Goal: Task Accomplishment & Management: Manage account settings

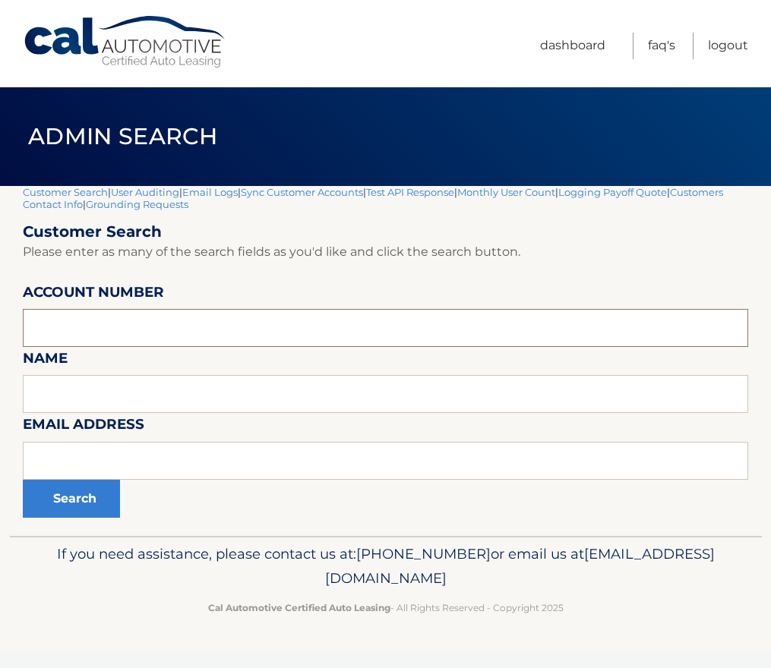
click at [125, 329] on input "text" at bounding box center [385, 328] width 725 height 38
paste input "44455963198"
type input "44455963198"
click at [84, 495] on button "Search" at bounding box center [71, 499] width 97 height 38
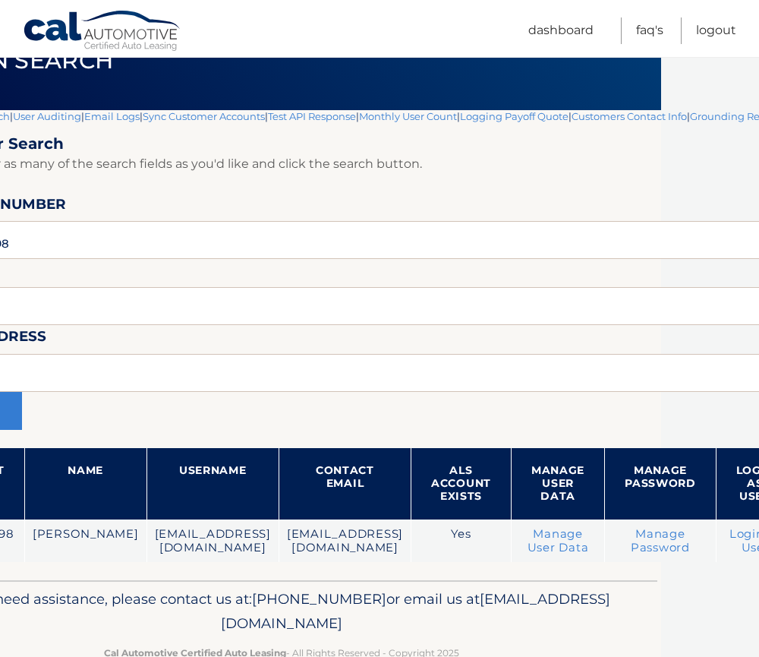
scroll to position [76, 201]
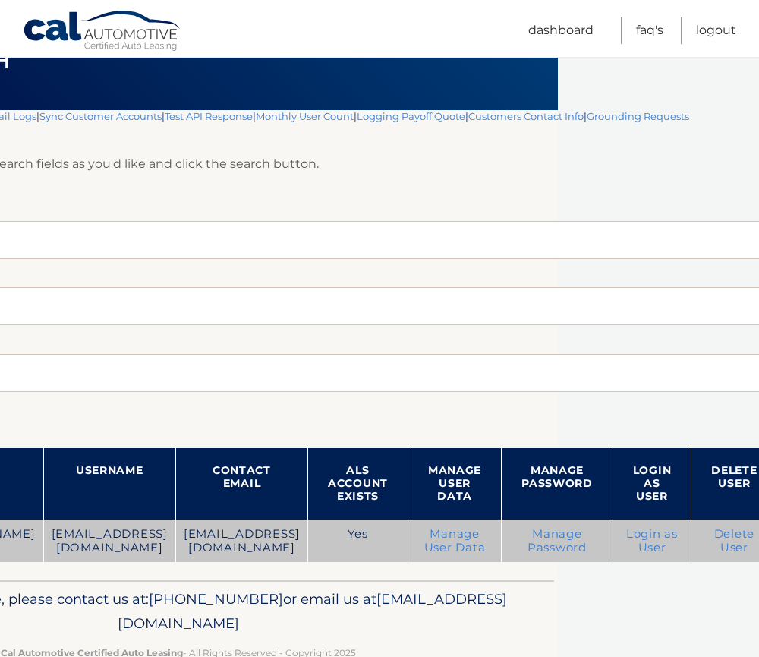
click at [641, 534] on link "Login as User" at bounding box center [652, 540] width 52 height 27
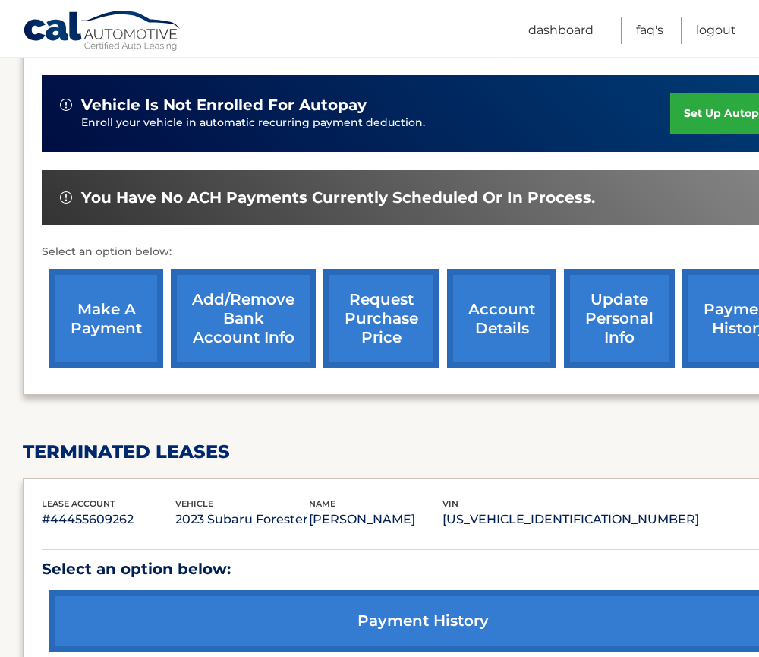
scroll to position [380, 0]
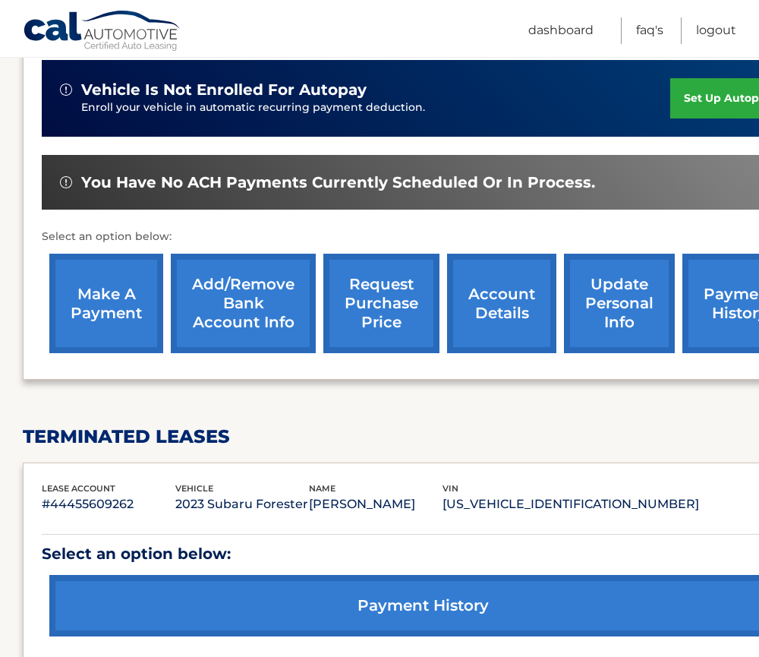
click at [505, 300] on link "account details" at bounding box center [501, 303] width 109 height 99
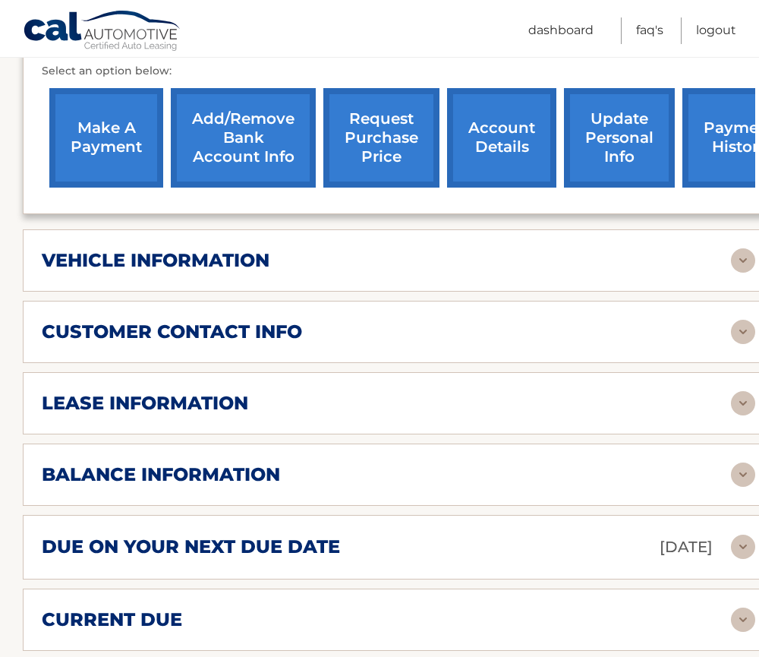
scroll to position [607, 0]
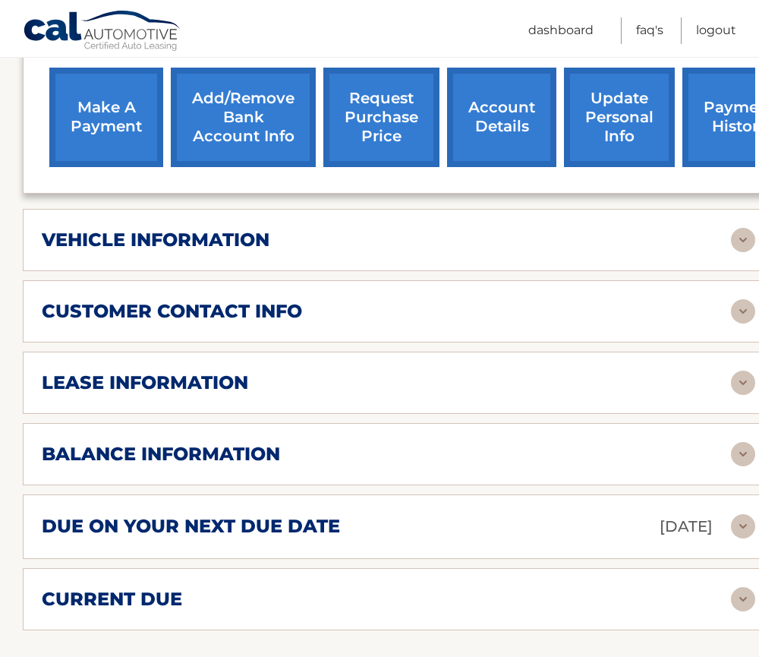
click at [264, 443] on h2 "balance information" at bounding box center [161, 454] width 238 height 23
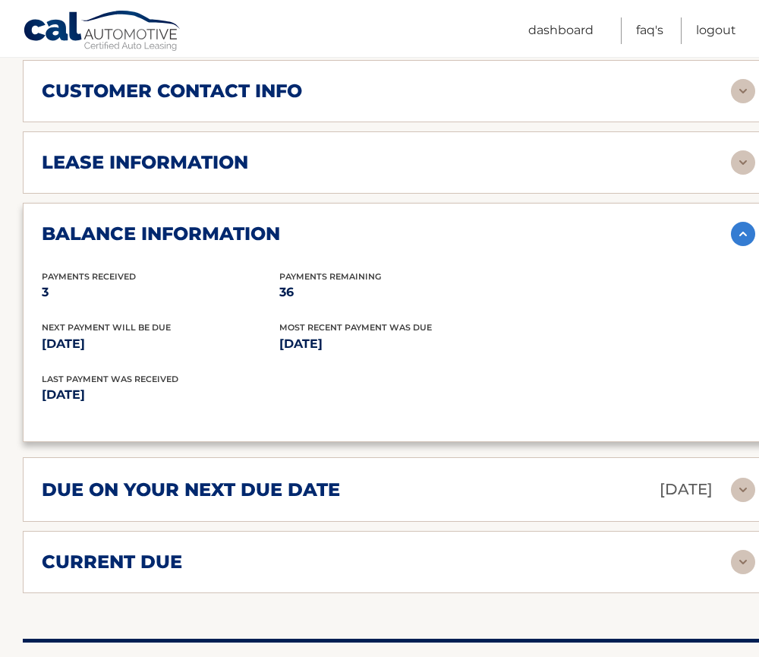
scroll to position [835, 0]
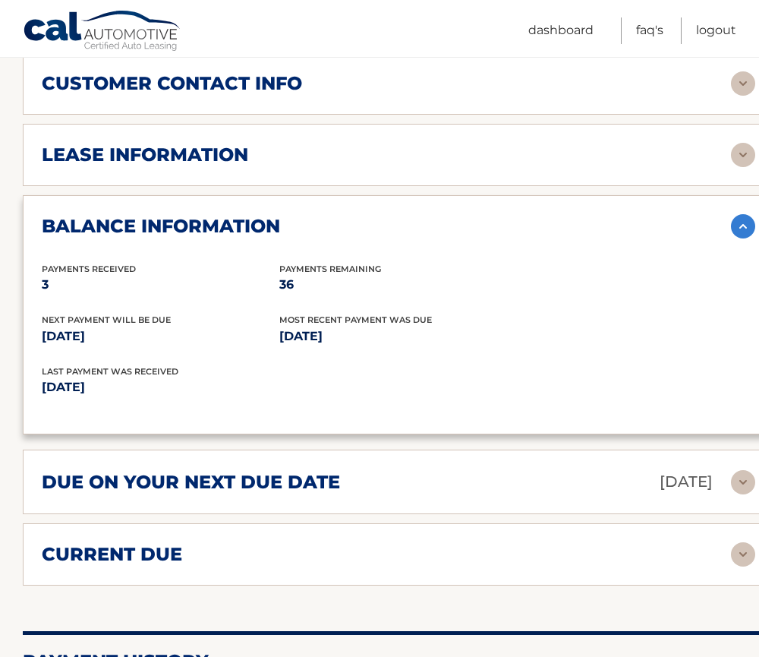
click at [201, 471] on h2 "due on your next due date" at bounding box center [191, 482] width 298 height 23
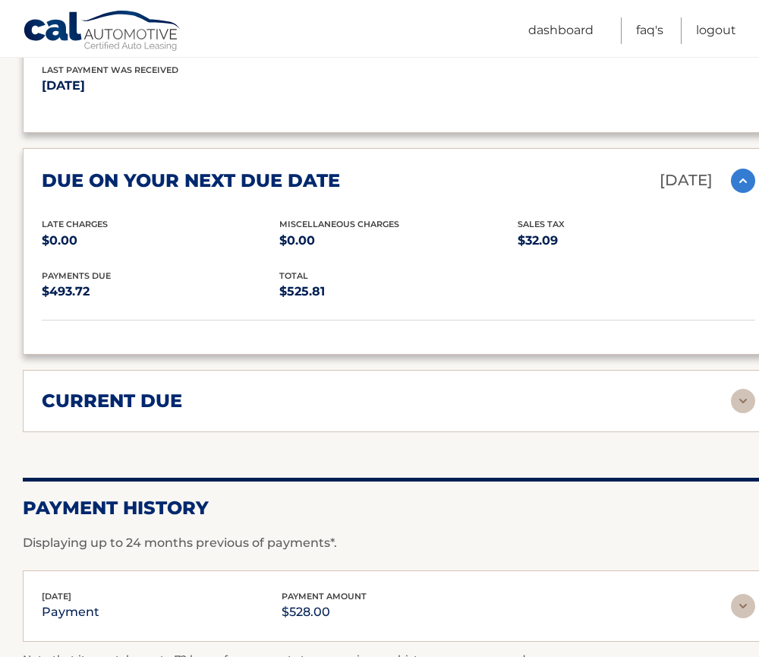
scroll to position [1139, 0]
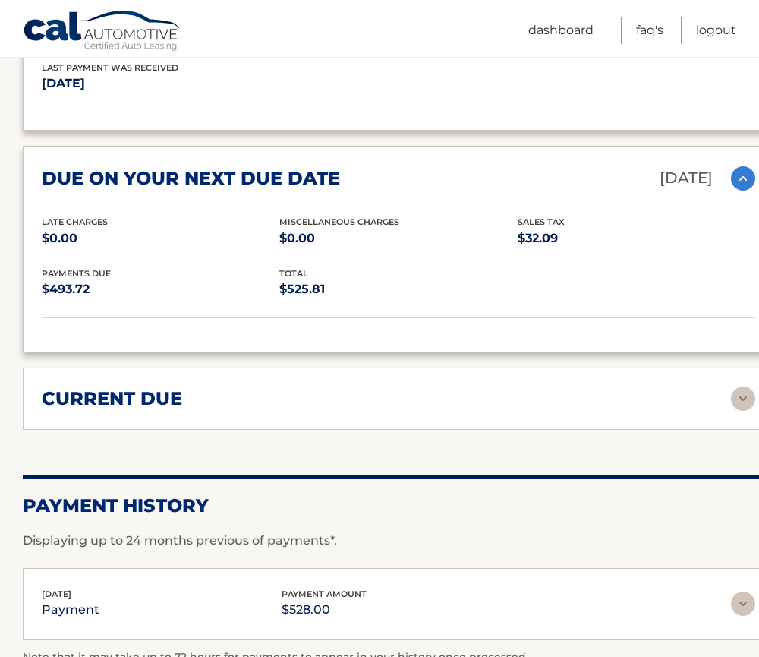
click at [169, 400] on div "current due Late Charges $0.00 Miscelleneous Charges* $0.00 Sales Tax $-0.09 pa…" at bounding box center [399, 398] width 752 height 62
click at [178, 387] on h2 "current due" at bounding box center [112, 398] width 140 height 23
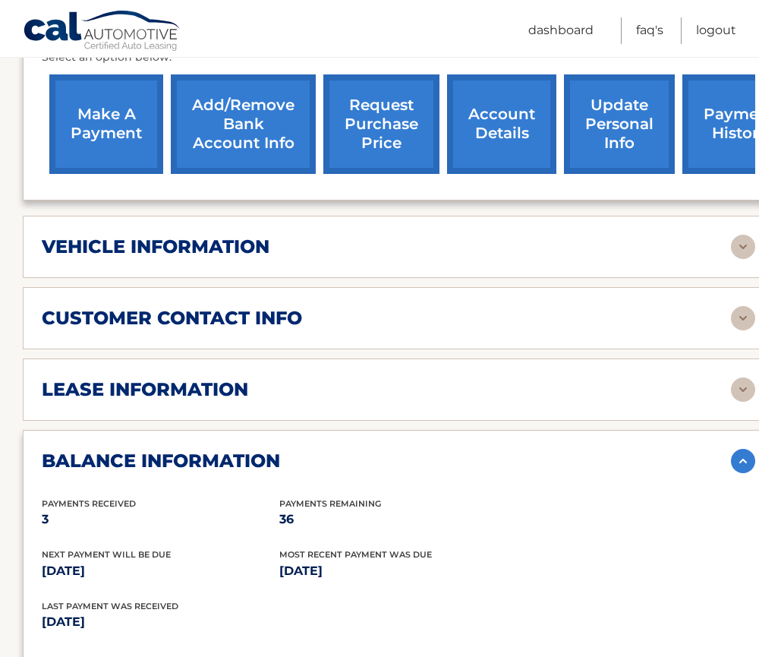
scroll to position [229, 0]
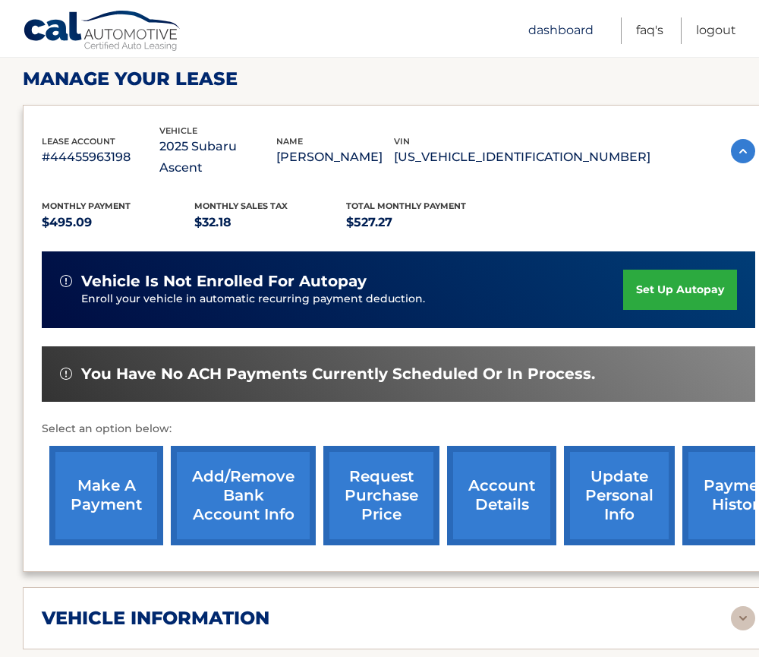
click at [570, 29] on link "Dashboard" at bounding box center [560, 30] width 65 height 27
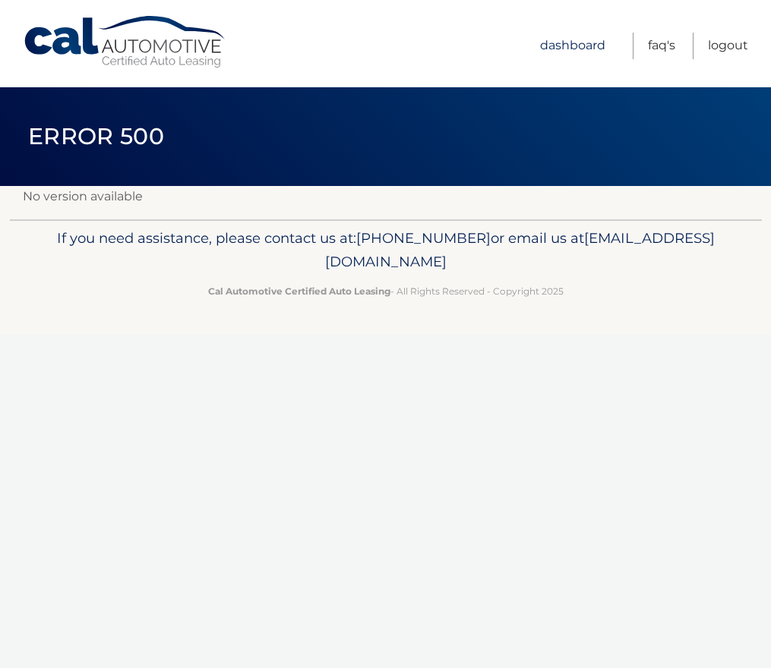
click at [577, 42] on link "Dashboard" at bounding box center [572, 46] width 65 height 27
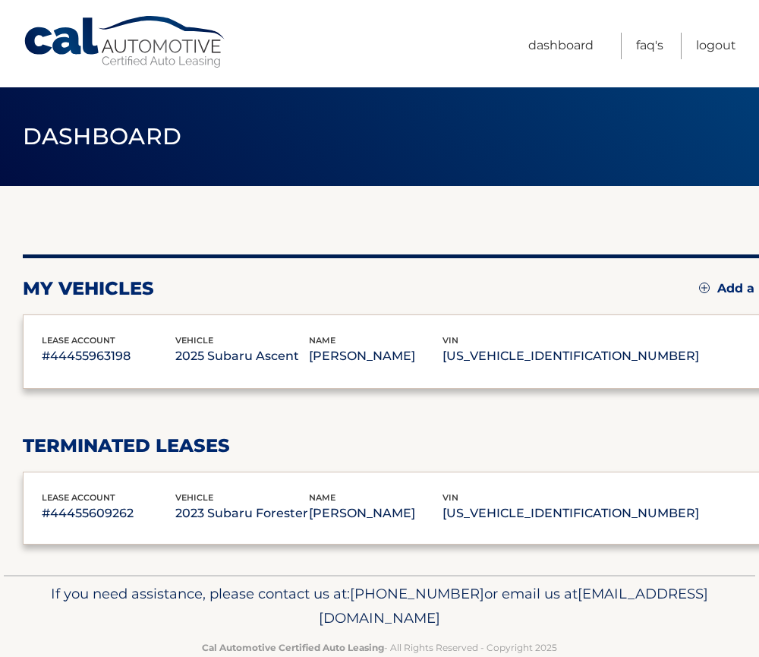
click at [740, 50] on div "Cal Automotive Menu Dashboard FAQ's Logout" at bounding box center [379, 43] width 759 height 87
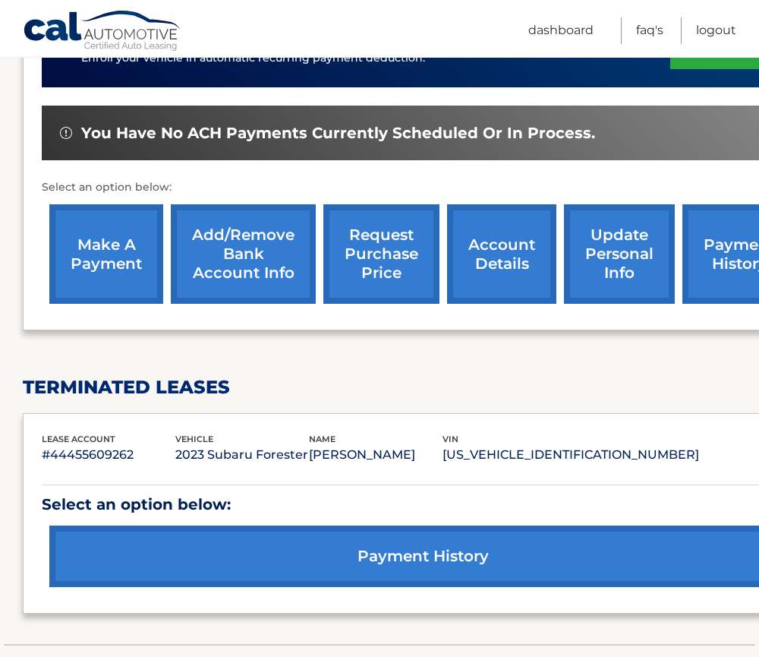
scroll to position [455, 0]
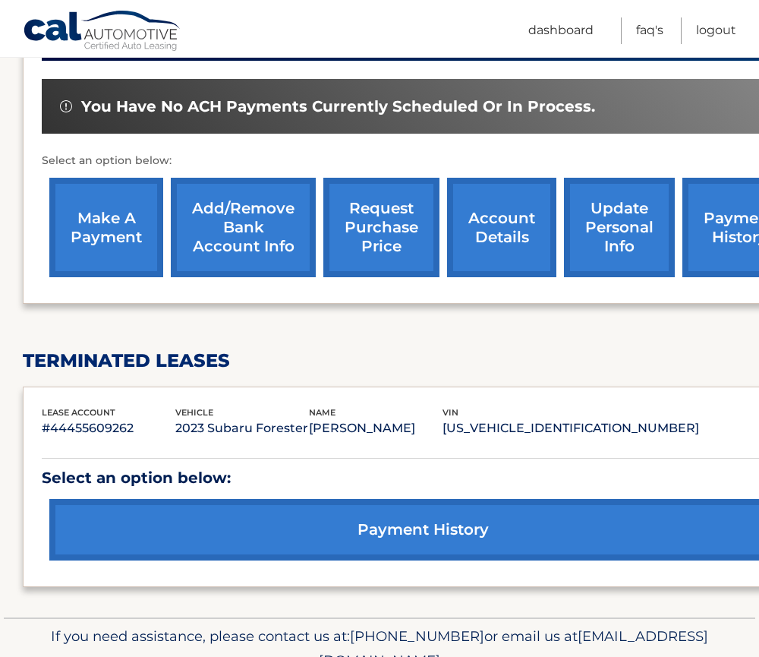
click at [623, 225] on link "update personal info" at bounding box center [619, 227] width 111 height 99
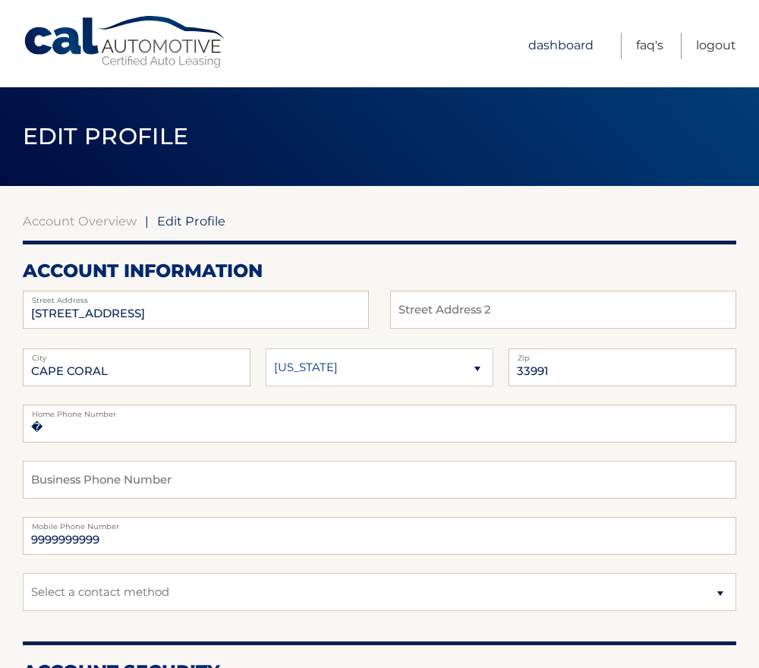
click at [572, 41] on link "Dashboard" at bounding box center [560, 46] width 65 height 27
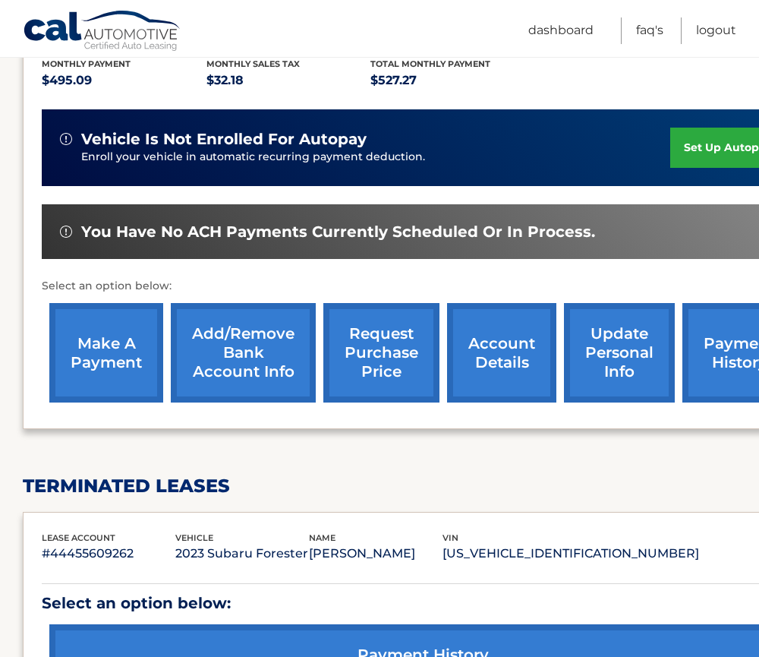
scroll to position [380, 0]
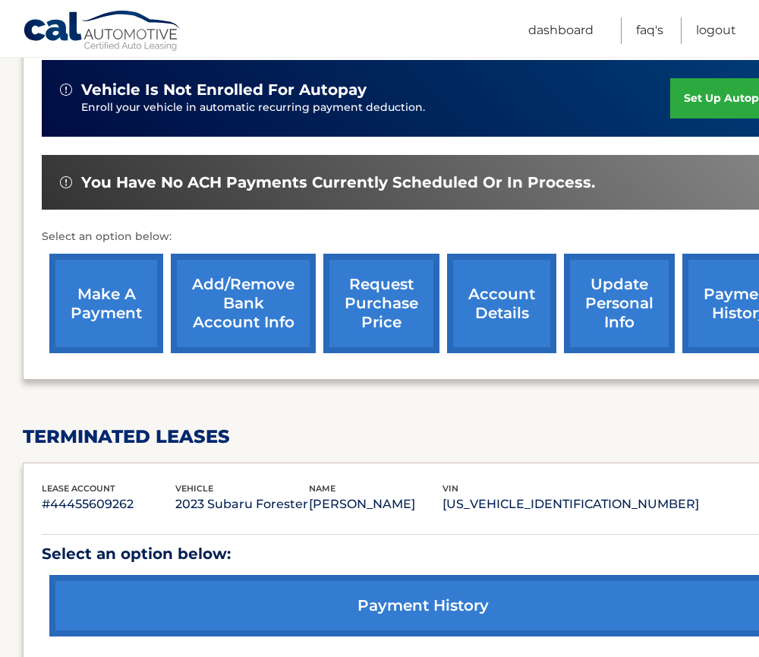
click at [503, 300] on link "account details" at bounding box center [501, 303] width 109 height 99
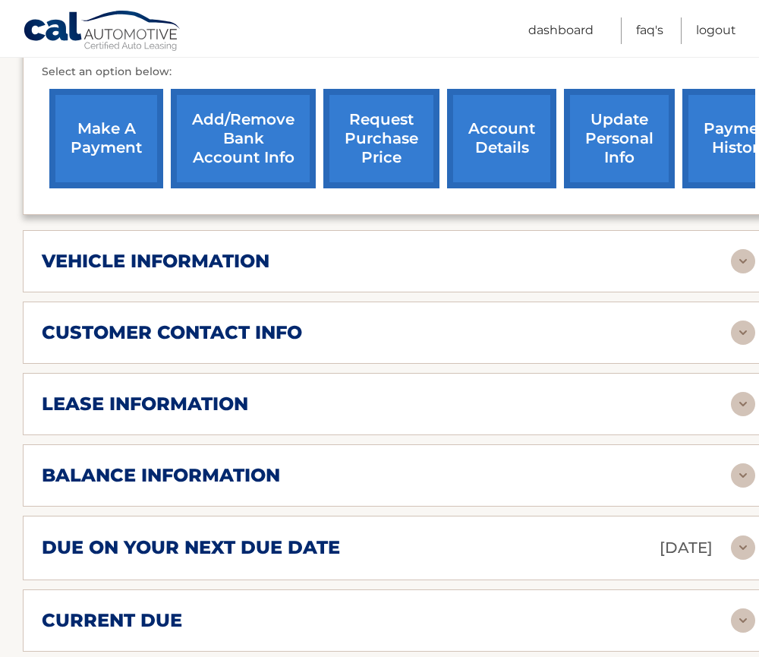
scroll to position [683, 0]
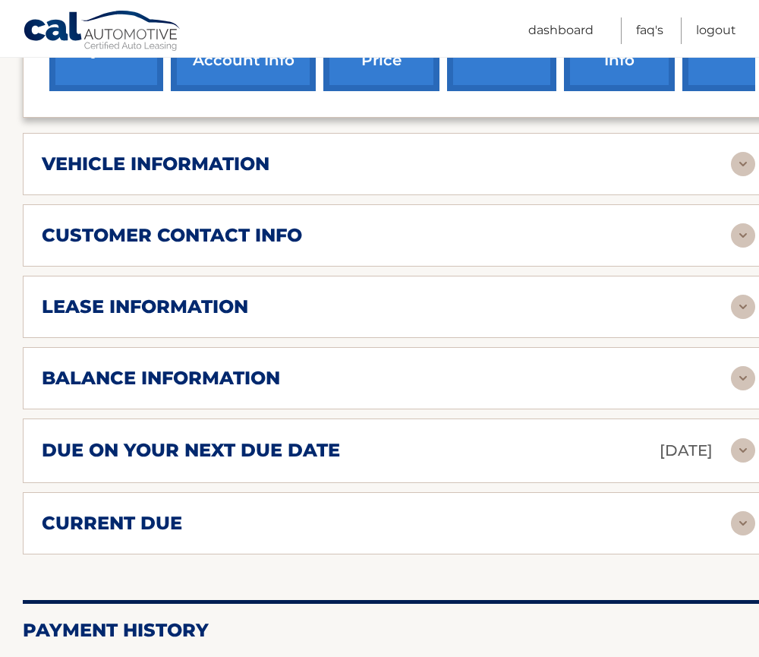
click at [213, 512] on div "current due" at bounding box center [386, 523] width 689 height 23
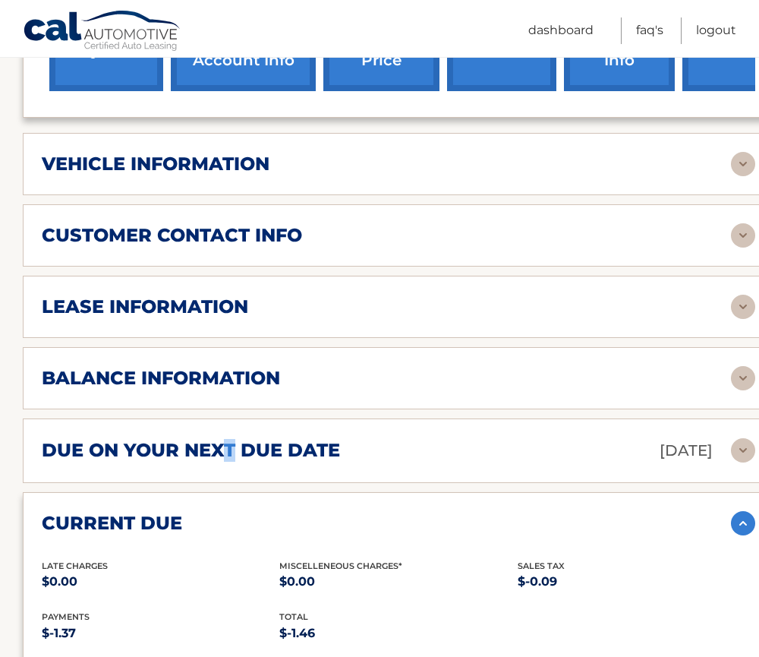
click at [231, 439] on h2 "due on your next due date" at bounding box center [191, 450] width 298 height 23
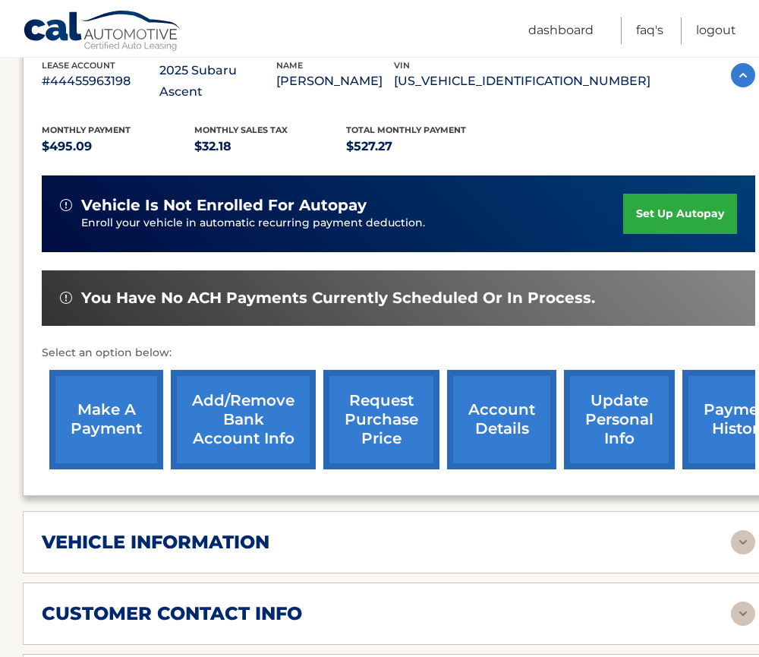
scroll to position [304, 0]
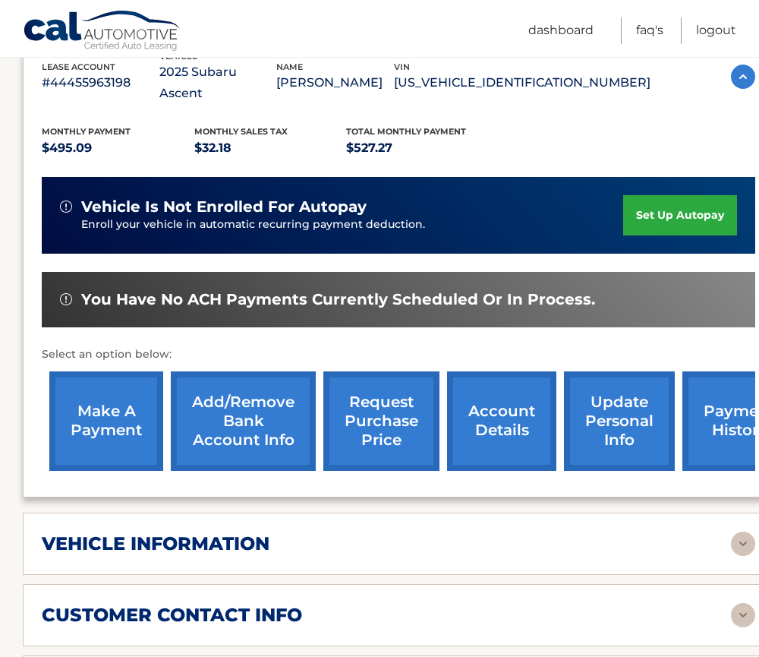
click at [624, 407] on link "update personal info" at bounding box center [619, 420] width 111 height 99
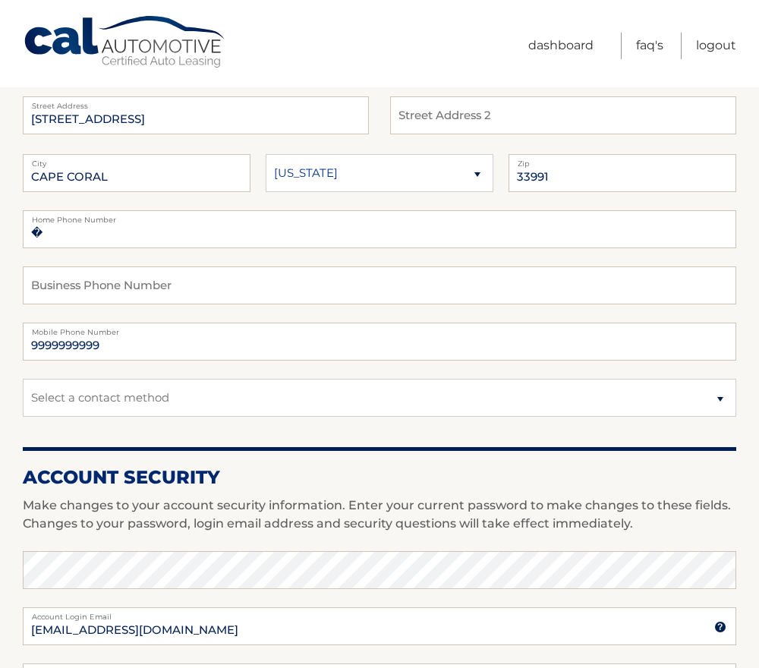
scroll to position [607, 0]
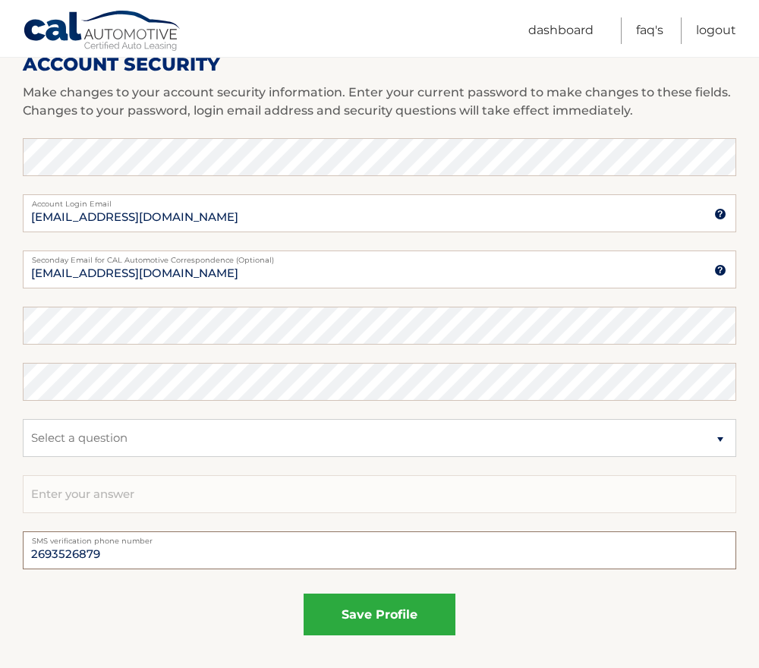
click at [54, 555] on input "2693526879" at bounding box center [380, 550] width 714 height 38
click at [720, 29] on link "Logout" at bounding box center [716, 30] width 40 height 27
